Goal: Task Accomplishment & Management: Use online tool/utility

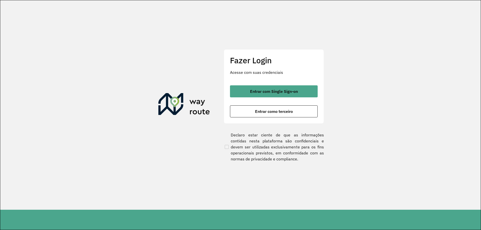
click at [261, 99] on div "Entrar com Single Sign-on Entrar como terceiro" at bounding box center [274, 101] width 88 height 32
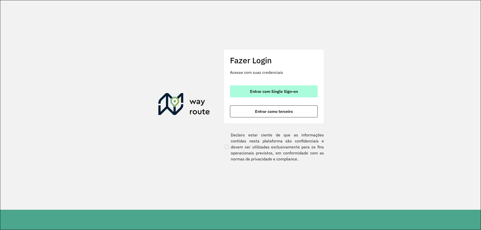
click at [271, 93] on span "Entrar com Single Sign-on" at bounding box center [274, 91] width 48 height 4
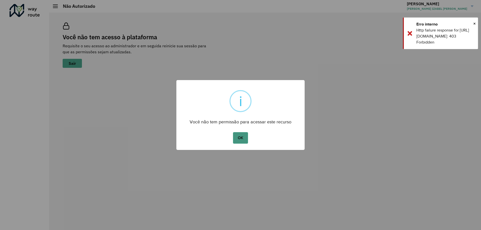
click at [244, 138] on button "OK" at bounding box center [240, 138] width 15 height 12
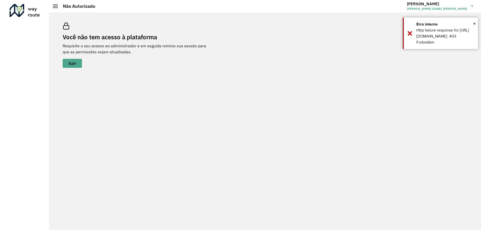
click at [56, 6] on div at bounding box center [55, 7] width 5 height 4
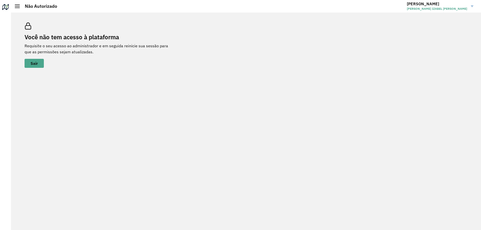
click at [431, 6] on h3 "[PERSON_NAME]" at bounding box center [437, 4] width 60 height 5
click at [350, 57] on div "Você não tem acesso à plataforma Requisite o seu acesso ao administrador e em s…" at bounding box center [246, 45] width 455 height 57
